Goal: Information Seeking & Learning: Learn about a topic

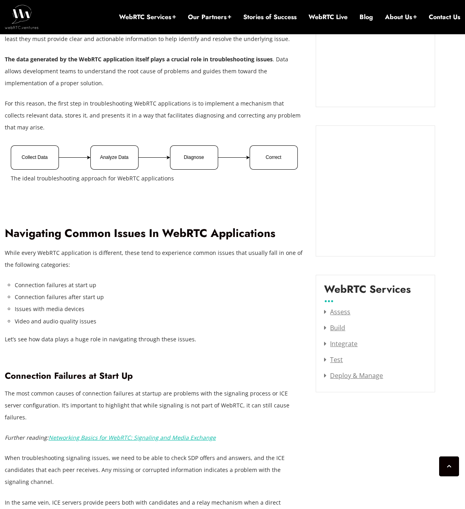
scroll to position [805, 0]
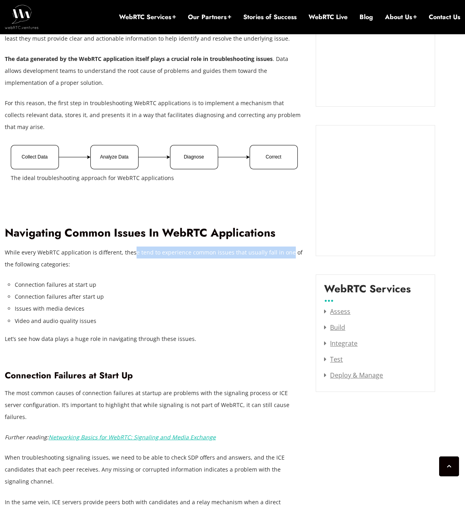
drag, startPoint x: 182, startPoint y: 252, endPoint x: 286, endPoint y: 249, distance: 104.0
click at [286, 249] on p "While every WebRTC application is different, these tend to experience common is…" at bounding box center [154, 259] width 299 height 24
drag, startPoint x: 286, startPoint y: 249, endPoint x: 191, endPoint y: 275, distance: 98.3
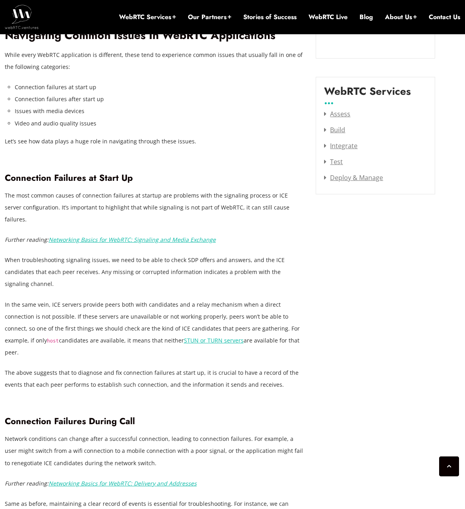
scroll to position [1004, 0]
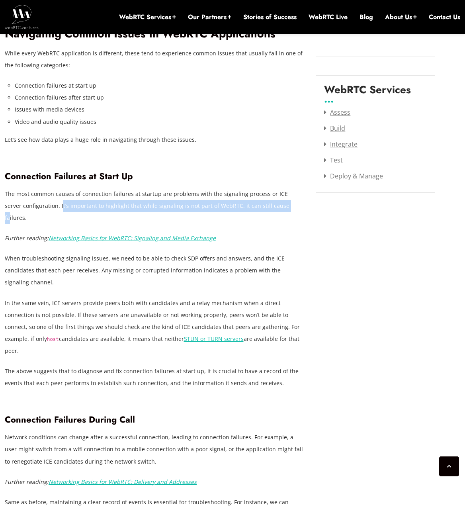
drag, startPoint x: 45, startPoint y: 204, endPoint x: 267, endPoint y: 202, distance: 222.0
click at [267, 202] on p "The most common causes of connection failures at startup are problems with the …" at bounding box center [154, 206] width 299 height 36
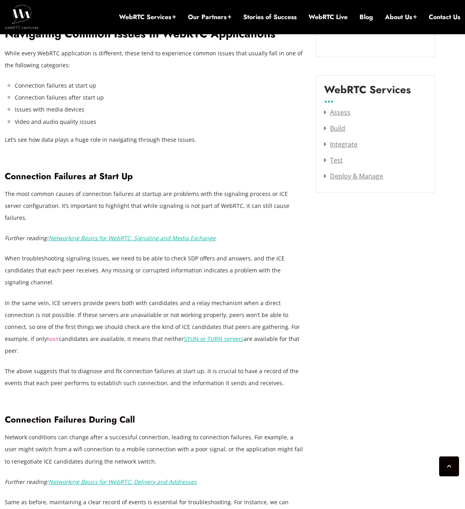
click at [163, 253] on p "When troubleshooting signaling issues, we need to be able to check SDP offers a…" at bounding box center [154, 271] width 299 height 36
click at [165, 234] on em "Networking Basics for WebRTC: Signaling and Media Exchange" at bounding box center [132, 238] width 167 height 8
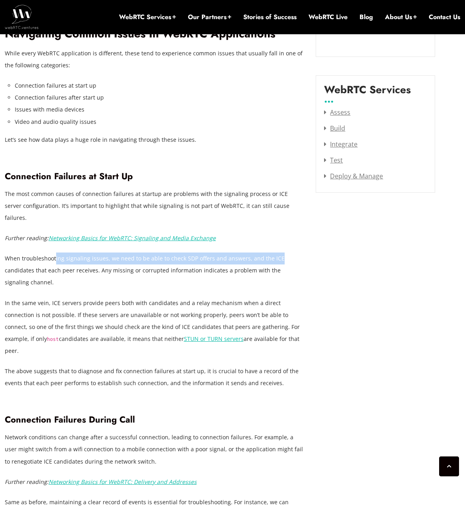
drag, startPoint x: 55, startPoint y: 247, endPoint x: 303, endPoint y: 247, distance: 248.6
click at [303, 253] on p "When troubleshooting signaling issues, we need to be able to check SDP offers a…" at bounding box center [154, 271] width 299 height 36
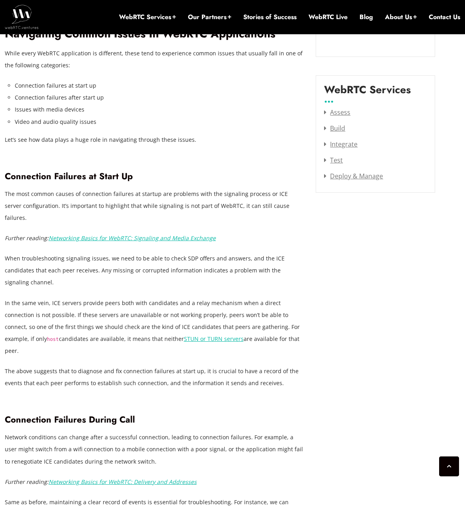
click at [157, 256] on p "When troubleshooting signaling issues, we need to be able to check SDP offers a…" at bounding box center [154, 271] width 299 height 36
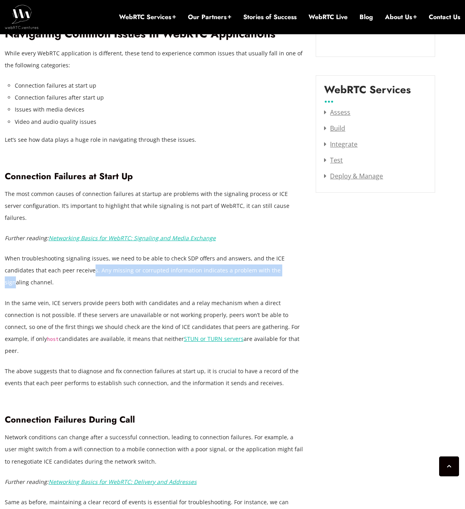
drag, startPoint x: 99, startPoint y: 258, endPoint x: 282, endPoint y: 255, distance: 182.9
click at [282, 255] on p "When troubleshooting signaling issues, we need to be able to check SDP offers a…" at bounding box center [154, 271] width 299 height 36
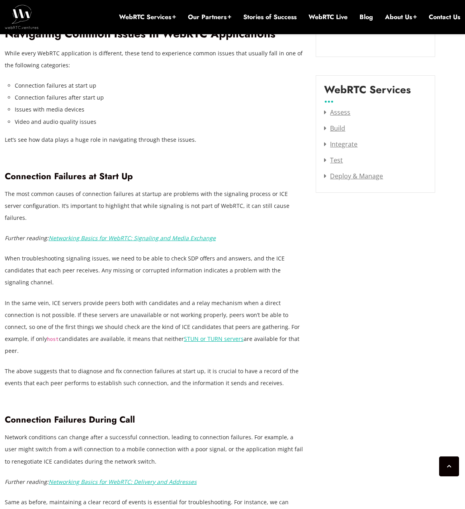
drag, startPoint x: 282, startPoint y: 255, endPoint x: 193, endPoint y: 281, distance: 92.7
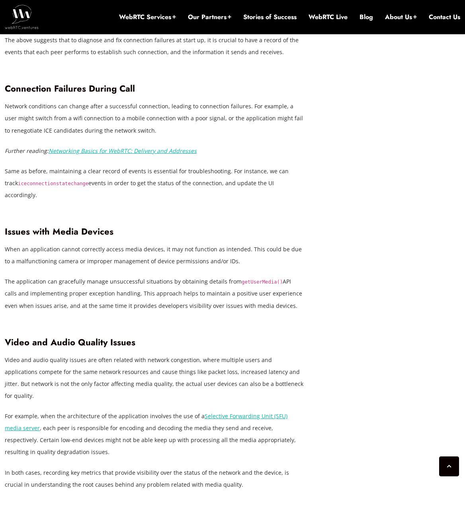
scroll to position [1363, 0]
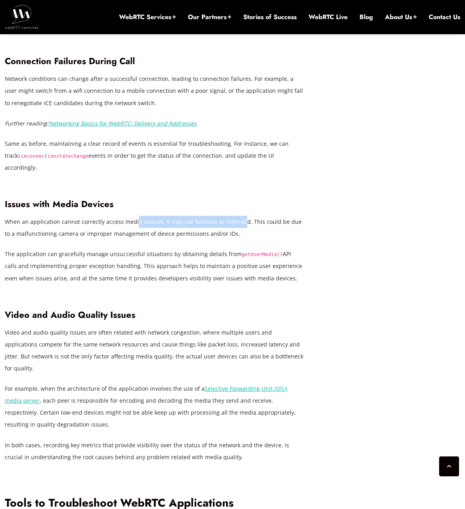
drag, startPoint x: 144, startPoint y: 183, endPoint x: 239, endPoint y: 183, distance: 94.8
click at [239, 216] on p "When an application cannot correctly access media devices, it may not function …" at bounding box center [154, 228] width 299 height 24
drag, startPoint x: 239, startPoint y: 183, endPoint x: 258, endPoint y: 188, distance: 19.9
click at [258, 216] on p "When an application cannot correctly access media devices, it may not function …" at bounding box center [154, 228] width 299 height 24
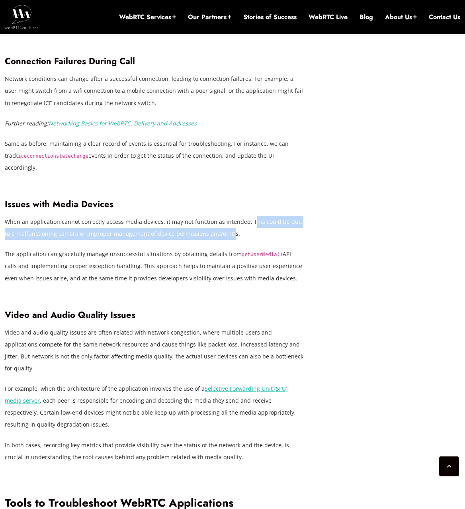
drag, startPoint x: 251, startPoint y: 186, endPoint x: 219, endPoint y: 196, distance: 32.8
click at [219, 216] on p "When an application cannot correctly access media devices, it may not function …" at bounding box center [154, 228] width 299 height 24
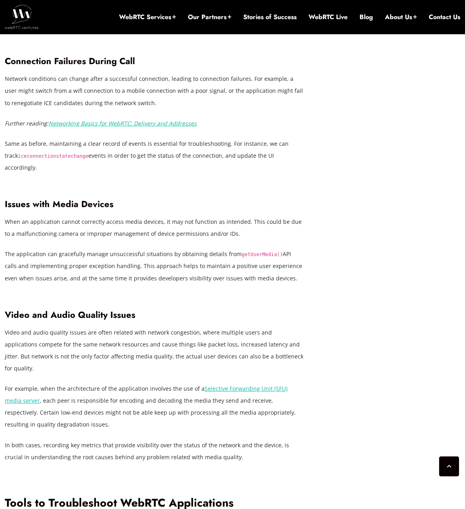
drag, startPoint x: 219, startPoint y: 196, endPoint x: 195, endPoint y: 218, distance: 33.3
click at [196, 248] on p "The application can gracefully manage unsuccessful situations by obtaining deta…" at bounding box center [154, 266] width 299 height 36
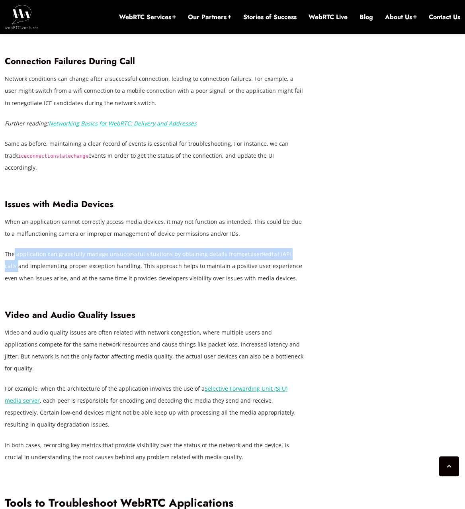
drag, startPoint x: 14, startPoint y: 220, endPoint x: 309, endPoint y: 218, distance: 294.9
click at [309, 218] on div "[DATE] [PERSON_NAME] Comments Off on Troubleshooting WebRTC Applications: Essen…" at bounding box center [160, 457] width 311 height 2856
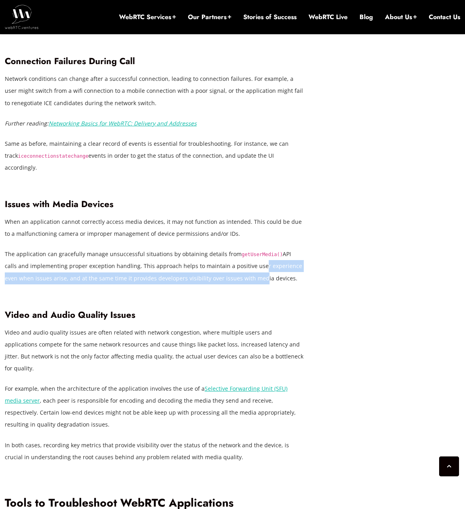
drag, startPoint x: 309, startPoint y: 218, endPoint x: 244, endPoint y: 237, distance: 67.5
click at [244, 248] on p "The application can gracefully manage unsuccessful situations by obtaining deta…" at bounding box center [154, 266] width 299 height 36
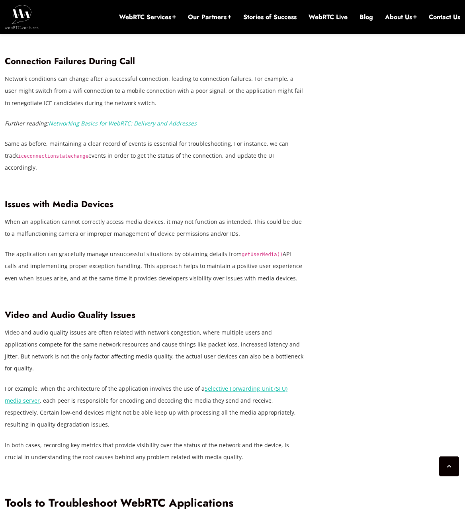
click at [30, 248] on p "The application can gracefully manage unsuccessful situations by obtaining deta…" at bounding box center [154, 266] width 299 height 36
drag, startPoint x: 19, startPoint y: 228, endPoint x: 127, endPoint y: 232, distance: 108.5
click at [127, 248] on p "The application can gracefully manage unsuccessful situations by obtaining deta…" at bounding box center [154, 266] width 299 height 36
drag, startPoint x: 127, startPoint y: 232, endPoint x: 178, endPoint y: 232, distance: 50.6
click at [178, 248] on p "The application can gracefully manage unsuccessful situations by obtaining deta…" at bounding box center [154, 266] width 299 height 36
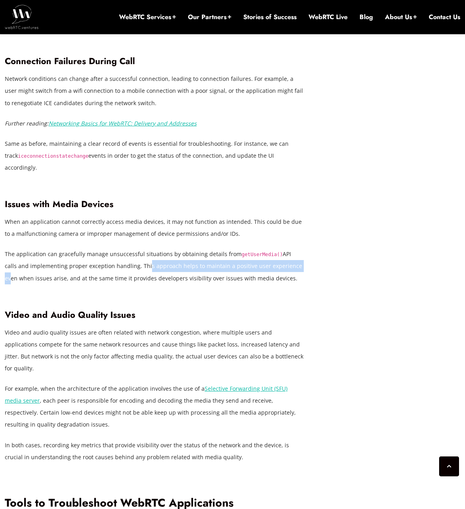
drag, startPoint x: 130, startPoint y: 232, endPoint x: 286, endPoint y: 231, distance: 155.4
click at [286, 248] on p "The application can gracefully manage unsuccessful situations by obtaining deta…" at bounding box center [154, 266] width 299 height 36
drag, startPoint x: 286, startPoint y: 231, endPoint x: 243, endPoint y: 243, distance: 44.9
click at [243, 248] on p "The application can gracefully manage unsuccessful situations by obtaining deta…" at bounding box center [154, 266] width 299 height 36
drag, startPoint x: 274, startPoint y: 240, endPoint x: 14, endPoint y: 246, distance: 260.3
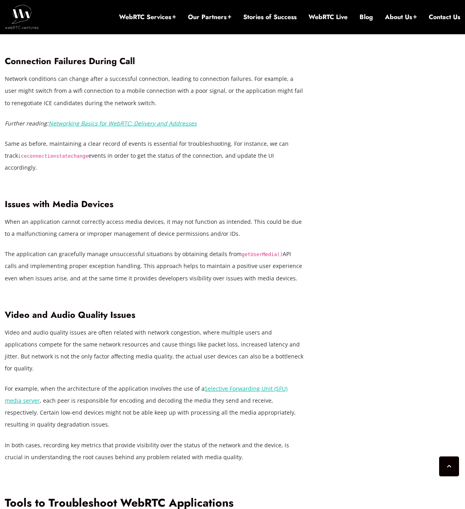
click at [14, 248] on p "The application can gracefully manage unsuccessful situations by obtaining deta…" at bounding box center [154, 266] width 299 height 36
click at [206, 248] on p "The application can gracefully manage unsuccessful situations by obtaining deta…" at bounding box center [154, 266] width 299 height 36
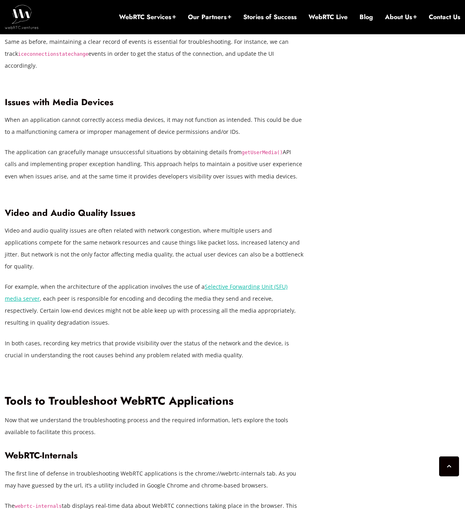
scroll to position [1482, 0]
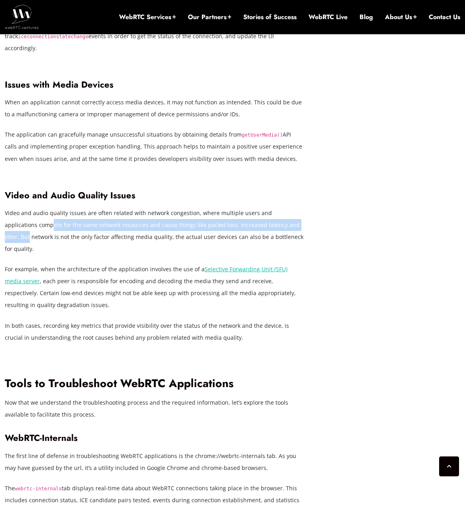
drag, startPoint x: 19, startPoint y: 189, endPoint x: 288, endPoint y: 191, distance: 269.4
click at [288, 207] on p "Video and audio quality issues are often related with network congestion, where…" at bounding box center [154, 231] width 299 height 48
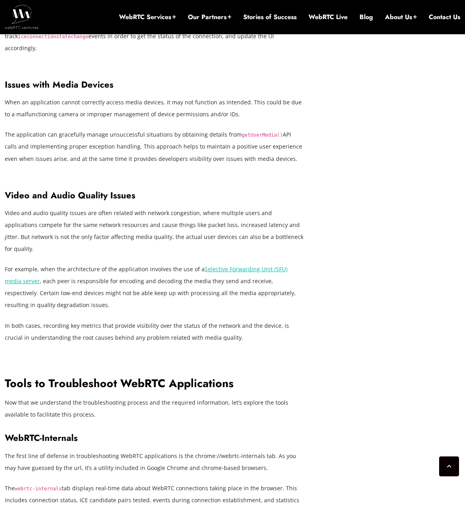
click at [189, 207] on p "Video and audio quality issues are often related with network congestion, where…" at bounding box center [154, 231] width 299 height 48
drag, startPoint x: 33, startPoint y: 202, endPoint x: 119, endPoint y: 206, distance: 85.7
click at [119, 207] on p "Video and audio quality issues are often related with network congestion, where…" at bounding box center [154, 231] width 299 height 48
drag, startPoint x: 43, startPoint y: 217, endPoint x: 192, endPoint y: 216, distance: 148.2
click at [192, 263] on p "For example, when the architecture of the application involves the use of a Sel…" at bounding box center [154, 287] width 299 height 48
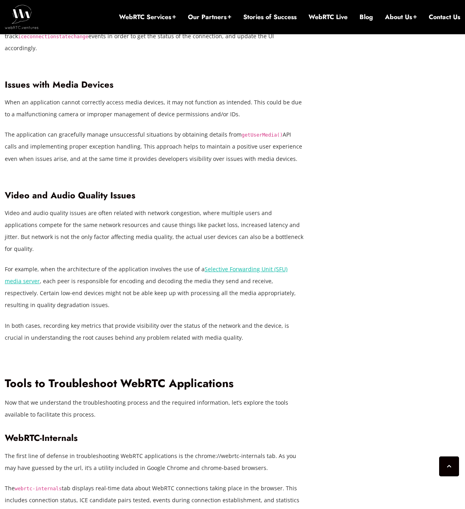
drag, startPoint x: 192, startPoint y: 216, endPoint x: 140, endPoint y: 248, distance: 60.6
click at [140, 263] on p "For example, when the architecture of the application involves the use of a Sel…" at bounding box center [154, 287] width 299 height 48
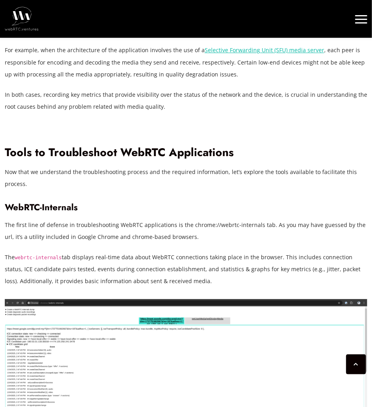
scroll to position [1644, 0]
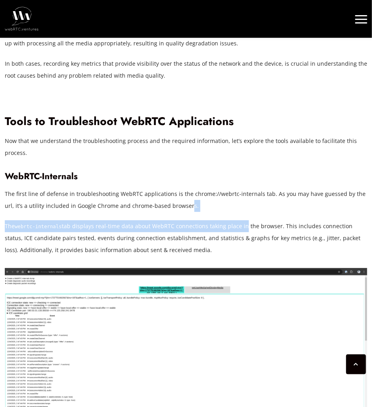
drag, startPoint x: 238, startPoint y: 181, endPoint x: 179, endPoint y: 173, distance: 60.3
click at [179, 173] on div "Through the power of WebRTC, millions of people connect face-to-face with colle…" at bounding box center [186, 40] width 363 height 2125
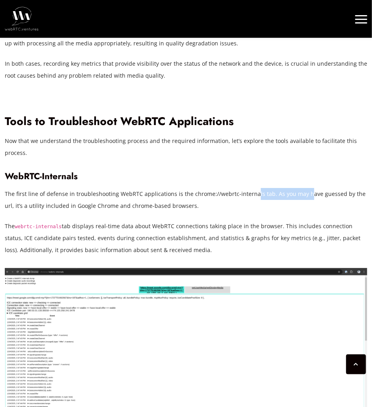
drag, startPoint x: 179, startPoint y: 173, endPoint x: 303, endPoint y: 158, distance: 125.5
click at [303, 188] on p "The first line of defense in troubleshooting WebRTC applications is the chrome:…" at bounding box center [186, 200] width 363 height 24
drag, startPoint x: 303, startPoint y: 158, endPoint x: 286, endPoint y: 188, distance: 34.4
click at [286, 220] on p "The webrtc-internals tab displays real-time data about WebRTC connections takin…" at bounding box center [186, 238] width 363 height 36
drag, startPoint x: 271, startPoint y: 153, endPoint x: 363, endPoint y: 161, distance: 92.4
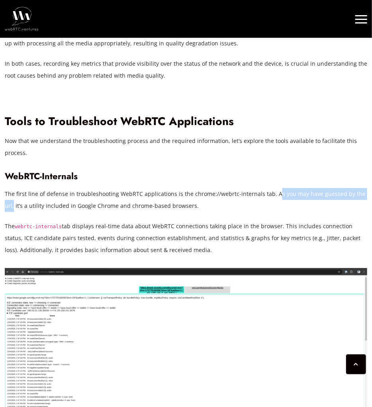
click at [363, 188] on p "The first line of defense in troubleshooting WebRTC applications is the chrome:…" at bounding box center [186, 200] width 363 height 24
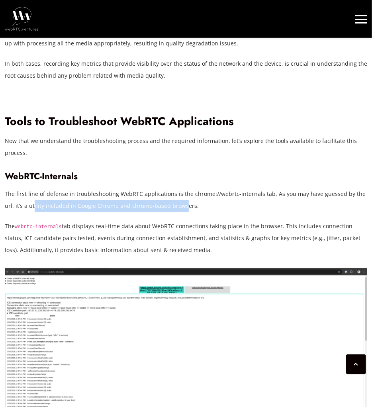
drag, startPoint x: 23, startPoint y: 173, endPoint x: 176, endPoint y: 169, distance: 153.1
click at [176, 188] on p "The first line of defense in troubleshooting WebRTC applications is the chrome:…" at bounding box center [186, 200] width 363 height 24
drag, startPoint x: 176, startPoint y: 169, endPoint x: 144, endPoint y: 197, distance: 42.6
click at [146, 220] on p "The webrtc-internals tab displays real-time data about WebRTC connections takin…" at bounding box center [186, 238] width 363 height 36
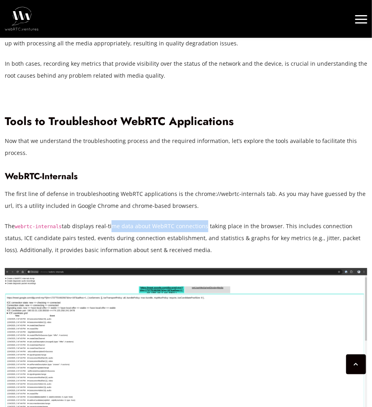
drag, startPoint x: 106, startPoint y: 192, endPoint x: 198, endPoint y: 191, distance: 92.8
click at [198, 220] on p "The webrtc-internals tab displays real-time data about WebRTC connections takin…" at bounding box center [186, 238] width 363 height 36
click at [127, 220] on p "The webrtc-internals tab displays real-time data about WebRTC connections takin…" at bounding box center [186, 238] width 363 height 36
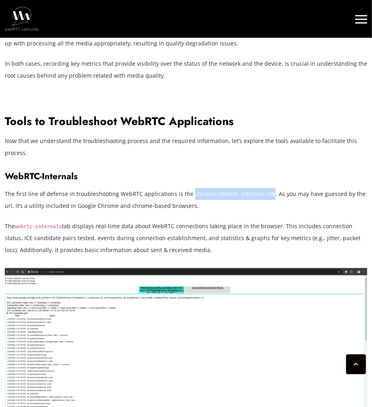
drag, startPoint x: 188, startPoint y: 159, endPoint x: 264, endPoint y: 159, distance: 75.7
click at [264, 188] on p "The first line of defense in troubleshooting WebRTC applications is the chrome:…" at bounding box center [186, 200] width 363 height 24
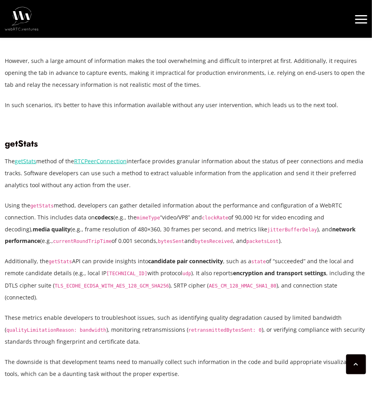
scroll to position [2091, 0]
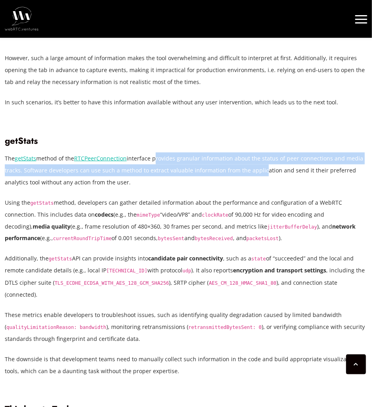
drag, startPoint x: 154, startPoint y: 123, endPoint x: 264, endPoint y: 132, distance: 109.9
click at [264, 153] on p "The getStats method of the RTCPeerConnection interface provides granular inform…" at bounding box center [186, 171] width 363 height 36
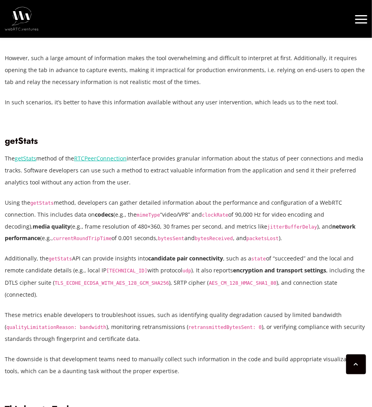
drag, startPoint x: 264, startPoint y: 132, endPoint x: 320, endPoint y: 158, distance: 62.2
drag, startPoint x: 124, startPoint y: 168, endPoint x: 236, endPoint y: 160, distance: 112.6
click at [293, 253] on p "Additionally, the getStats API can provide insights into candidate pair connect…" at bounding box center [186, 277] width 363 height 48
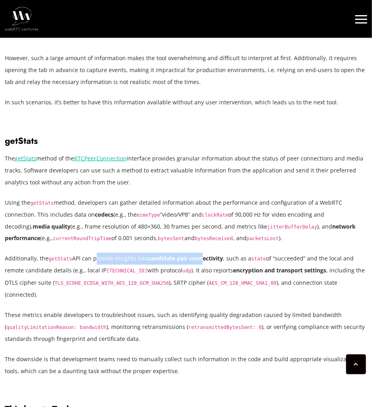
drag, startPoint x: 91, startPoint y: 224, endPoint x: 202, endPoint y: 224, distance: 111.2
click at [202, 253] on p "Additionally, the getStats API can provide insights into candidate pair connect…" at bounding box center [186, 277] width 363 height 48
click at [225, 404] on h3 "Third-party Tools" at bounding box center [186, 409] width 363 height 11
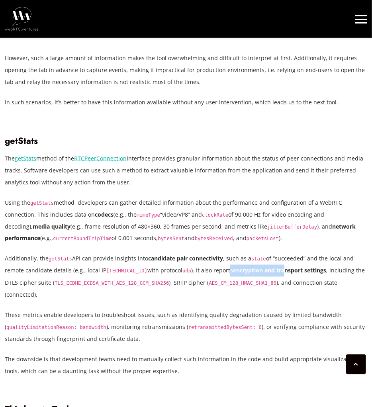
drag, startPoint x: 219, startPoint y: 238, endPoint x: 291, endPoint y: 238, distance: 71.7
click at [291, 253] on p "Additionally, the getStats API can provide insights into candidate pair connect…" at bounding box center [186, 277] width 363 height 48
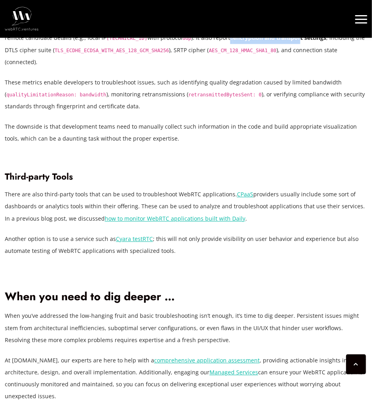
scroll to position [2329, 0]
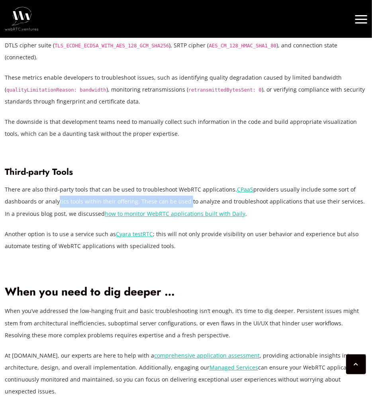
drag, startPoint x: 56, startPoint y: 155, endPoint x: 184, endPoint y: 156, distance: 127.9
click at [184, 184] on p "There are also third-party tools that can be used to troubleshoot WebRTC applic…" at bounding box center [186, 202] width 363 height 36
click at [41, 184] on p "There are also third-party tools that can be used to troubleshoot WebRTC applic…" at bounding box center [186, 202] width 363 height 36
click at [144, 210] on link "how to monitor WebRTC applications built with Daily" at bounding box center [175, 214] width 141 height 8
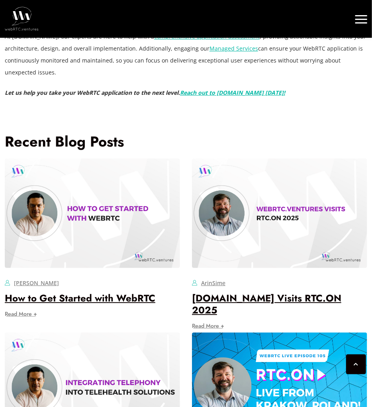
scroll to position [2649, 0]
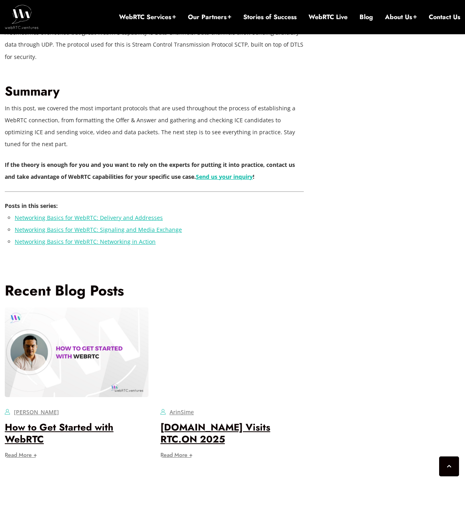
scroll to position [2070, 0]
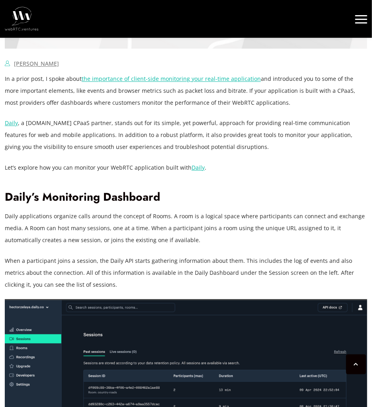
scroll to position [542, 0]
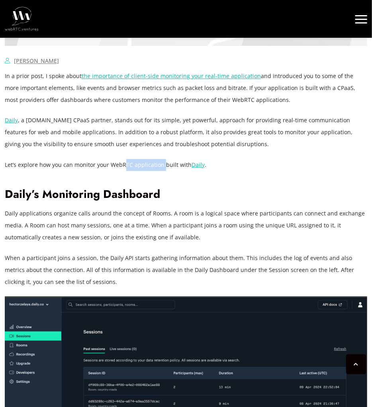
drag, startPoint x: 126, startPoint y: 159, endPoint x: 164, endPoint y: 161, distance: 37.9
click at [164, 161] on p "Let’s explore how you can monitor your WebRTC application built with Daily ." at bounding box center [186, 165] width 363 height 12
drag, startPoint x: 164, startPoint y: 161, endPoint x: 159, endPoint y: 210, distance: 48.5
click at [158, 210] on p "Daily applications organize calls around the concept of Rooms. A room is a logi…" at bounding box center [186, 226] width 363 height 36
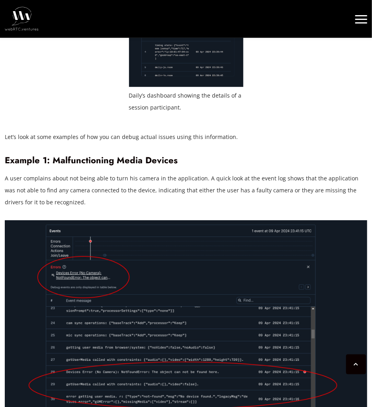
scroll to position [1626, 0]
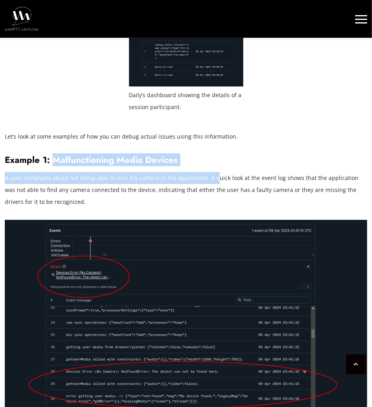
drag, startPoint x: 63, startPoint y: 159, endPoint x: 211, endPoint y: 168, distance: 148.5
click at [211, 168] on div "In a prior post, I spoke about the importance of client-side monitoring your re…" at bounding box center [186, 49] width 363 height 2126
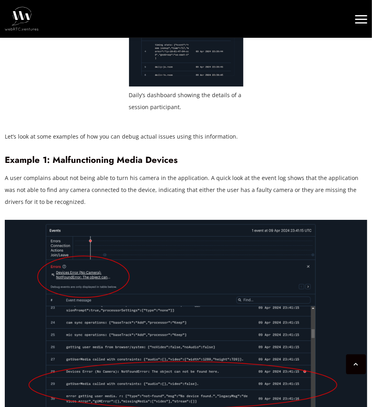
click at [101, 195] on p "A user complains about not being able to turn his camera in the application. A …" at bounding box center [186, 190] width 363 height 36
drag, startPoint x: 44, startPoint y: 185, endPoint x: 161, endPoint y: 195, distance: 117.2
click at [161, 195] on p "A user complains about not being able to turn his camera in the application. A …" at bounding box center [186, 190] width 363 height 36
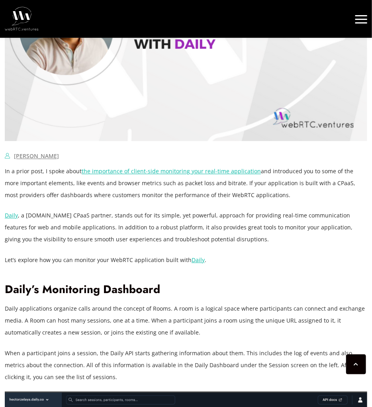
scroll to position [446, 0]
drag, startPoint x: 270, startPoint y: 172, endPoint x: 343, endPoint y: 175, distance: 73.8
click at [343, 175] on p "In a prior post, I spoke about the importance of client-side monitoring your re…" at bounding box center [186, 184] width 363 height 36
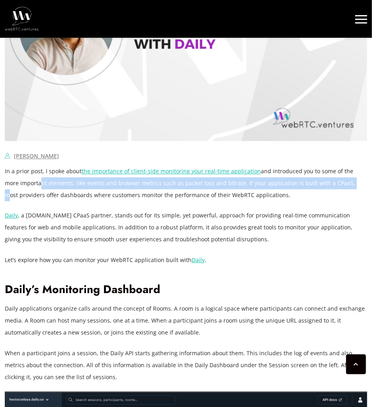
drag, startPoint x: 23, startPoint y: 186, endPoint x: 329, endPoint y: 186, distance: 306.0
click at [329, 186] on p "In a prior post, I spoke about the importance of client-side monitoring your re…" at bounding box center [186, 184] width 363 height 36
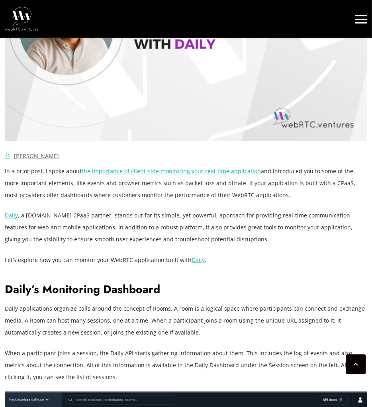
click at [215, 200] on p "In a prior post, I spoke about the importance of client-side monitoring your re…" at bounding box center [186, 184] width 363 height 36
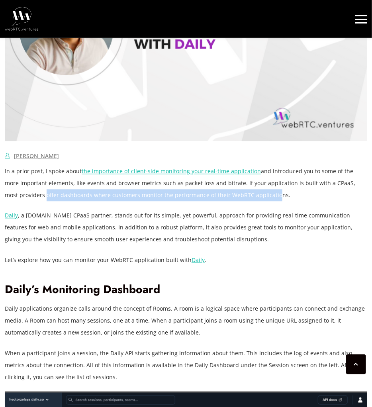
drag, startPoint x: 217, startPoint y: 193, endPoint x: 30, endPoint y: 196, distance: 186.9
click at [30, 196] on p "In a prior post, I spoke about the importance of client-side monitoring your re…" at bounding box center [186, 184] width 363 height 36
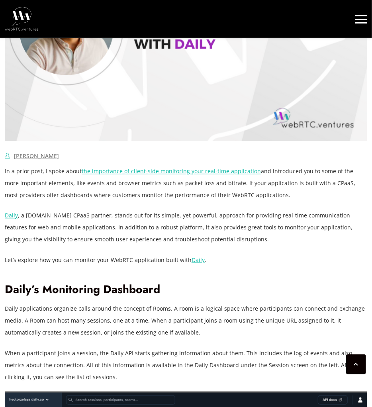
drag, startPoint x: 30, startPoint y: 196, endPoint x: 58, endPoint y: 218, distance: 35.5
click at [60, 219] on p "Daily , a WebRTC.ventures CPaaS partner, stands out for its simple, yet powerfu…" at bounding box center [186, 228] width 363 height 36
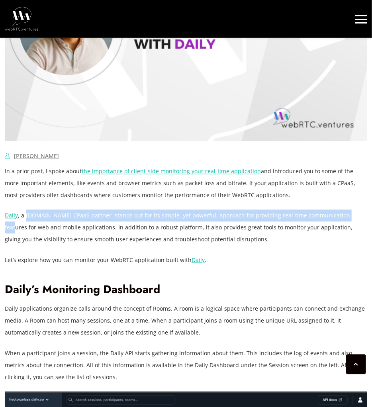
drag, startPoint x: 29, startPoint y: 216, endPoint x: 346, endPoint y: 214, distance: 316.4
click at [346, 214] on p "Daily , a WebRTC.ventures CPaaS partner, stands out for its simple, yet powerfu…" at bounding box center [186, 228] width 363 height 36
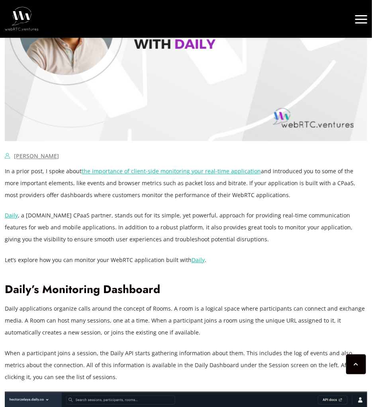
drag, startPoint x: 346, startPoint y: 214, endPoint x: 284, endPoint y: 228, distance: 63.7
click at [299, 228] on p "Daily , a WebRTC.ventures CPaaS partner, stands out for its simple, yet powerfu…" at bounding box center [186, 228] width 363 height 36
drag, startPoint x: 261, startPoint y: 218, endPoint x: 359, endPoint y: 216, distance: 98.4
click at [359, 216] on p "Daily , a WebRTC.ventures CPaaS partner, stands out for its simple, yet powerfu…" at bounding box center [186, 228] width 363 height 36
drag, startPoint x: 359, startPoint y: 216, endPoint x: 300, endPoint y: 230, distance: 61.0
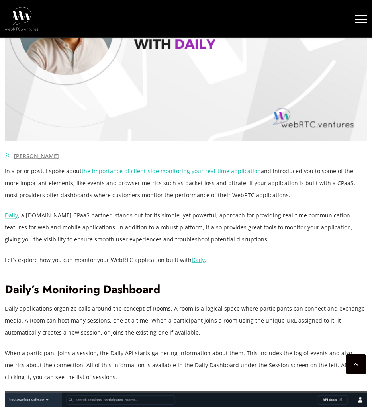
click at [300, 230] on p "Daily , a WebRTC.ventures CPaaS partner, stands out for its simple, yet powerfu…" at bounding box center [186, 228] width 363 height 36
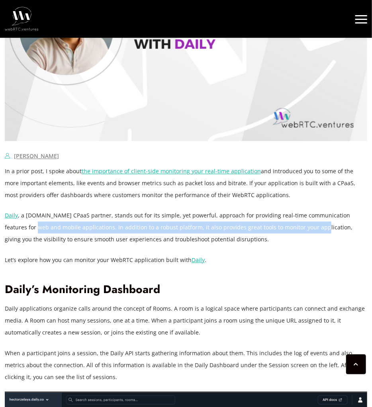
drag, startPoint x: 10, startPoint y: 230, endPoint x: 294, endPoint y: 227, distance: 284.5
click at [294, 227] on p "Daily , a WebRTC.ventures CPaaS partner, stands out for its simple, yet powerfu…" at bounding box center [186, 228] width 363 height 36
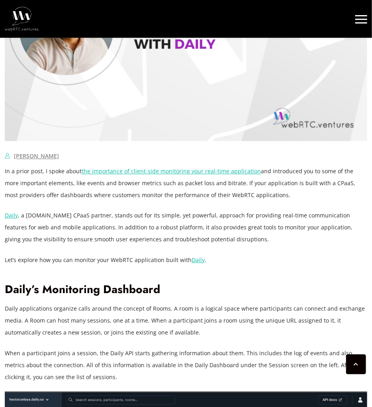
drag, startPoint x: 294, startPoint y: 227, endPoint x: 266, endPoint y: 249, distance: 36.6
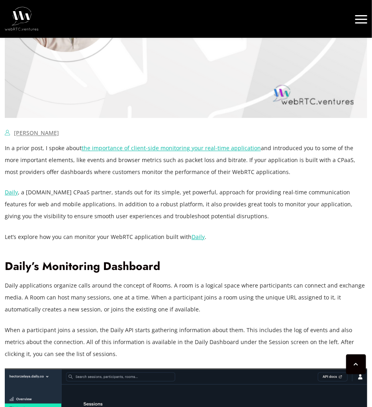
scroll to position [478, 0]
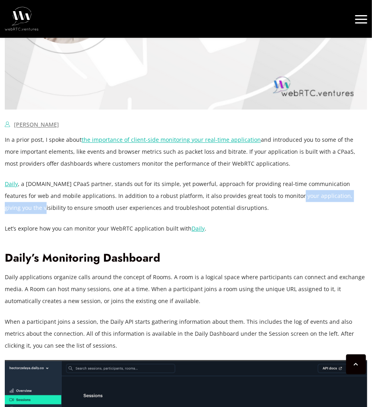
drag, startPoint x: 268, startPoint y: 197, endPoint x: 361, endPoint y: 202, distance: 93.0
click at [361, 202] on p "Daily , a WebRTC.ventures CPaaS partner, stands out for its simple, yet powerfu…" at bounding box center [186, 196] width 363 height 36
drag, startPoint x: 361, startPoint y: 202, endPoint x: 260, endPoint y: 219, distance: 102.6
drag, startPoint x: 88, startPoint y: 208, endPoint x: 230, endPoint y: 209, distance: 141.5
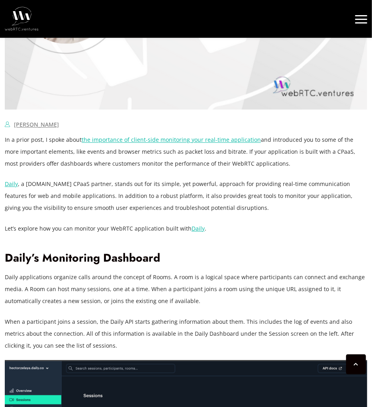
click at [230, 209] on p "Daily , a WebRTC.ventures CPaaS partner, stands out for its simple, yet powerfu…" at bounding box center [186, 196] width 363 height 36
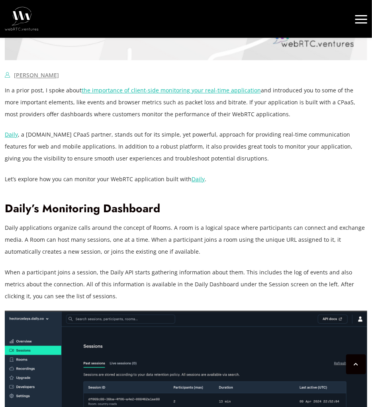
scroll to position [542, 0]
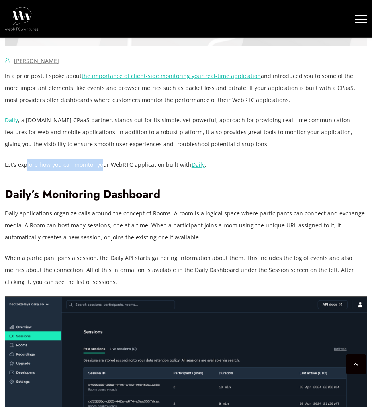
drag, startPoint x: 28, startPoint y: 167, endPoint x: 103, endPoint y: 165, distance: 74.9
click at [103, 165] on p "Let’s explore how you can monitor your WebRTC application built with Daily ." at bounding box center [186, 165] width 363 height 12
drag, startPoint x: 103, startPoint y: 165, endPoint x: 214, endPoint y: 196, distance: 115.4
click at [215, 197] on h2 "Daily’s Monitoring Dashboard" at bounding box center [186, 195] width 363 height 14
click at [197, 165] on link "Daily" at bounding box center [198, 165] width 13 height 8
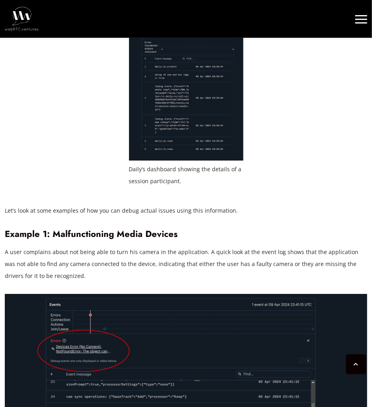
scroll to position [1658, 0]
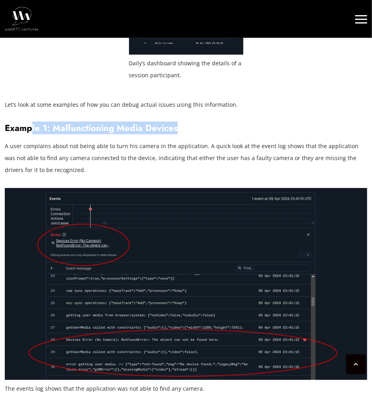
drag, startPoint x: 91, startPoint y: 132, endPoint x: 193, endPoint y: 135, distance: 102.0
click at [193, 135] on div "In a prior post, I spoke about the importance of client-side monitoring your re…" at bounding box center [186, 17] width 363 height 2126
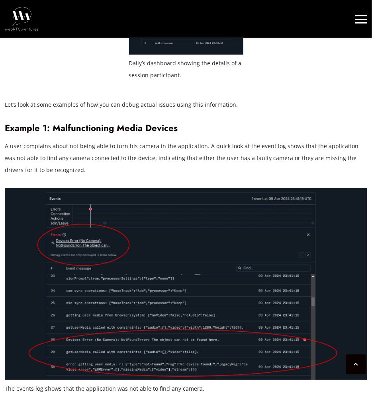
drag, startPoint x: 193, startPoint y: 135, endPoint x: 103, endPoint y: 162, distance: 94.4
click at [103, 162] on p "A user complains about not being able to turn his camera in the application. A …" at bounding box center [186, 158] width 363 height 36
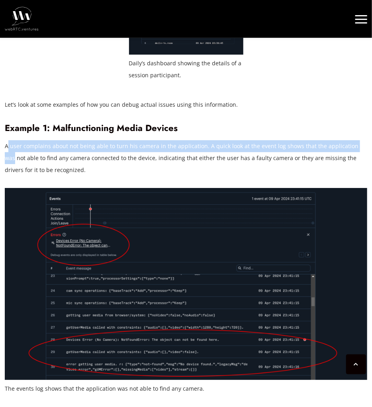
drag, startPoint x: 7, startPoint y: 146, endPoint x: 361, endPoint y: 147, distance: 353.8
click at [361, 147] on p "A user complains about not being able to turn his camera in the application. A …" at bounding box center [186, 158] width 363 height 36
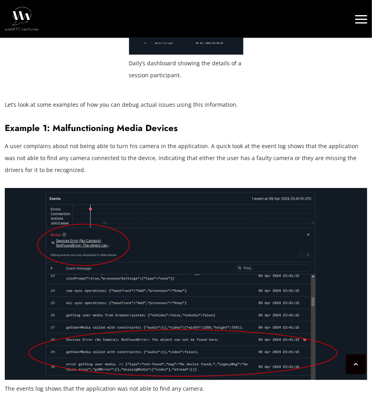
drag, startPoint x: 361, startPoint y: 147, endPoint x: 258, endPoint y: 161, distance: 103.4
click at [258, 161] on p "A user complains about not being able to turn his camera in the application. A …" at bounding box center [186, 158] width 363 height 36
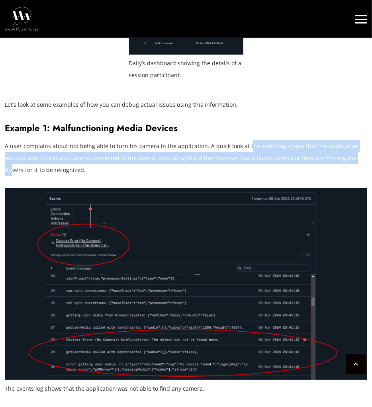
drag, startPoint x: 260, startPoint y: 148, endPoint x: 342, endPoint y: 160, distance: 83.0
click at [342, 160] on p "A user complains about not being able to turn his camera in the application. A …" at bounding box center [186, 158] width 363 height 36
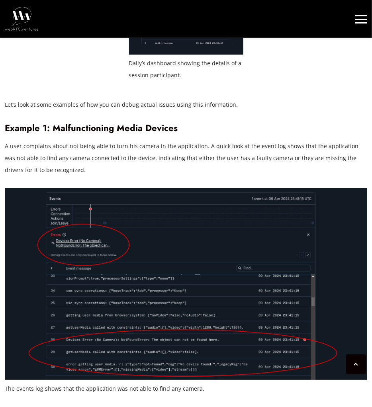
click at [37, 169] on p "A user complains about not being able to turn his camera in the application. A …" at bounding box center [186, 158] width 363 height 36
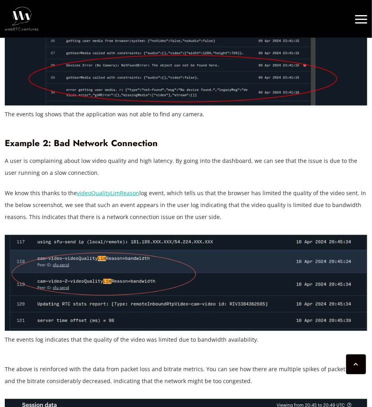
scroll to position [1881, 0]
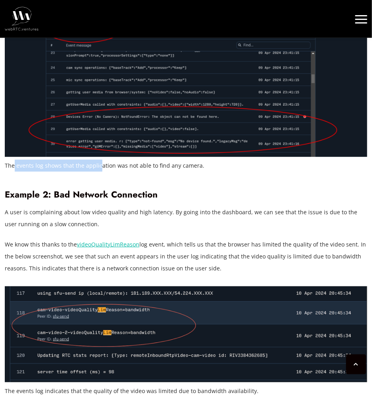
drag, startPoint x: 14, startPoint y: 166, endPoint x: 112, endPoint y: 167, distance: 98.0
click at [112, 167] on figcaption "The events log shows that the application was not able to find any camera." at bounding box center [186, 166] width 363 height 12
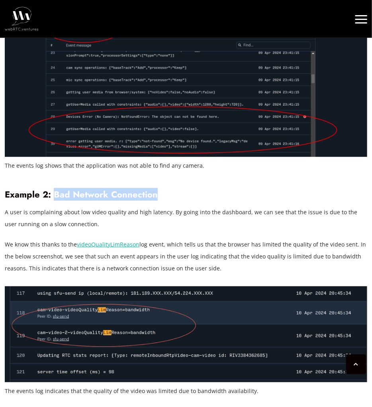
drag, startPoint x: 112, startPoint y: 167, endPoint x: 184, endPoint y: 192, distance: 76.4
click at [184, 192] on h3 "Example 2: Bad Network Connection" at bounding box center [186, 194] width 363 height 11
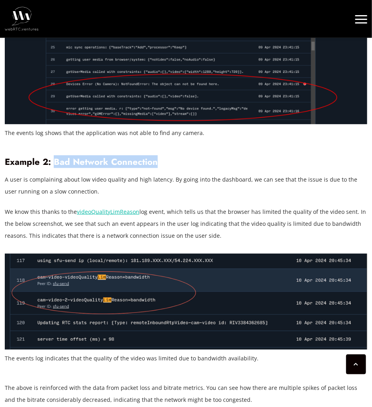
scroll to position [1944, 0]
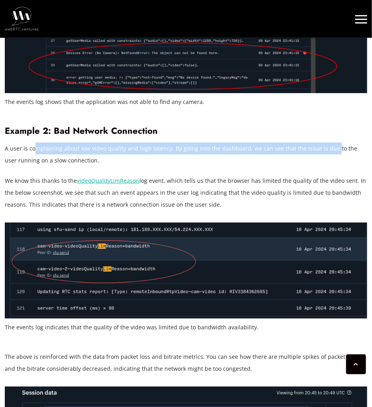
drag, startPoint x: 35, startPoint y: 151, endPoint x: 345, endPoint y: 151, distance: 310.0
click at [345, 151] on p "A user is complaining about low video quality and high latency. By going into t…" at bounding box center [186, 155] width 363 height 24
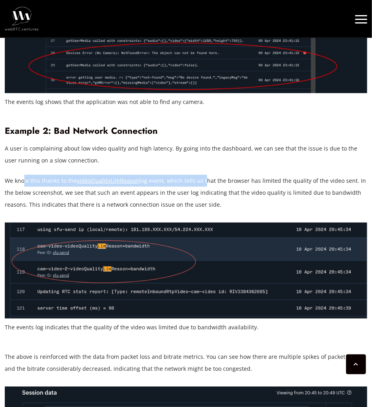
drag, startPoint x: 23, startPoint y: 184, endPoint x: 208, endPoint y: 181, distance: 184.9
click at [208, 181] on p "We know this thanks to the videoQualityLimReason log event, which tells us that…" at bounding box center [186, 193] width 363 height 36
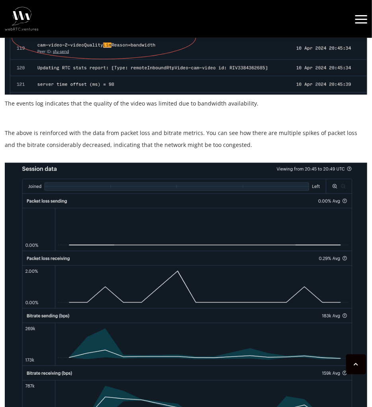
scroll to position [2168, 0]
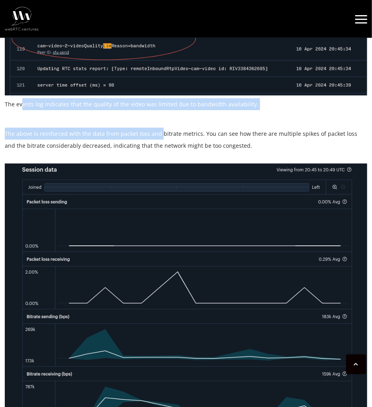
drag, startPoint x: 65, startPoint y: 108, endPoint x: 160, endPoint y: 122, distance: 96.6
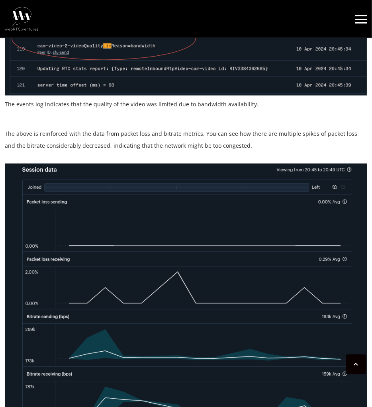
drag, startPoint x: 160, startPoint y: 122, endPoint x: 163, endPoint y: 147, distance: 26.0
click at [168, 147] on p "The above is reinforced with the data from packet loss and bitrate metrics. You…" at bounding box center [186, 140] width 363 height 24
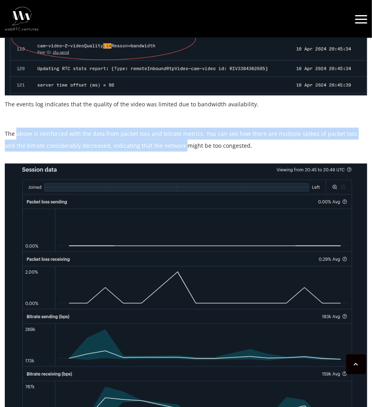
click at [164, 147] on p "The above is reinforced with the data from packet loss and bitrate metrics. You…" at bounding box center [186, 140] width 363 height 24
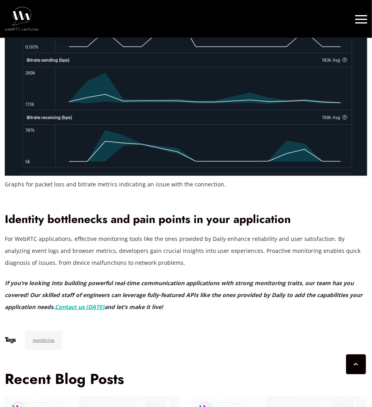
scroll to position [2582, 0]
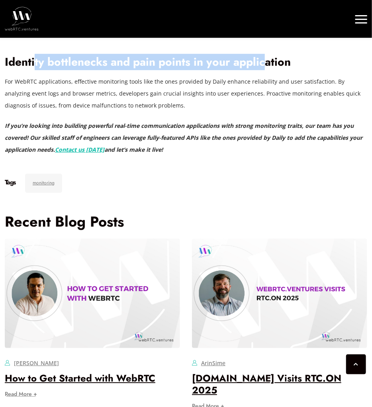
drag, startPoint x: 39, startPoint y: 63, endPoint x: 264, endPoint y: 69, distance: 225.2
click at [264, 68] on h2 "Identity bottlenecks and pain points in your application" at bounding box center [186, 62] width 363 height 14
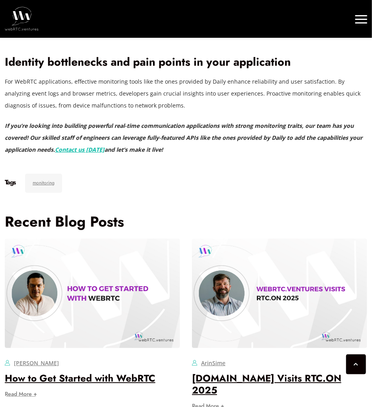
drag, startPoint x: 264, startPoint y: 69, endPoint x: 123, endPoint y: 117, distance: 149.2
drag
click at [182, 146] on p "If you’re looking into building powerful real-time communication applications w…" at bounding box center [186, 138] width 363 height 36
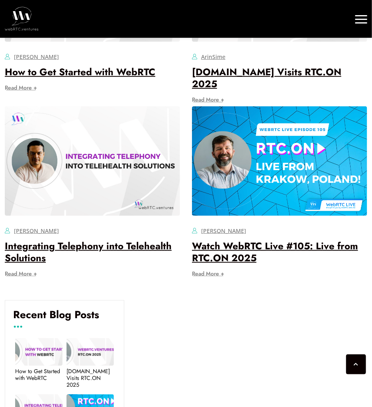
scroll to position [2901, 0]
